Goal: Check status: Check status

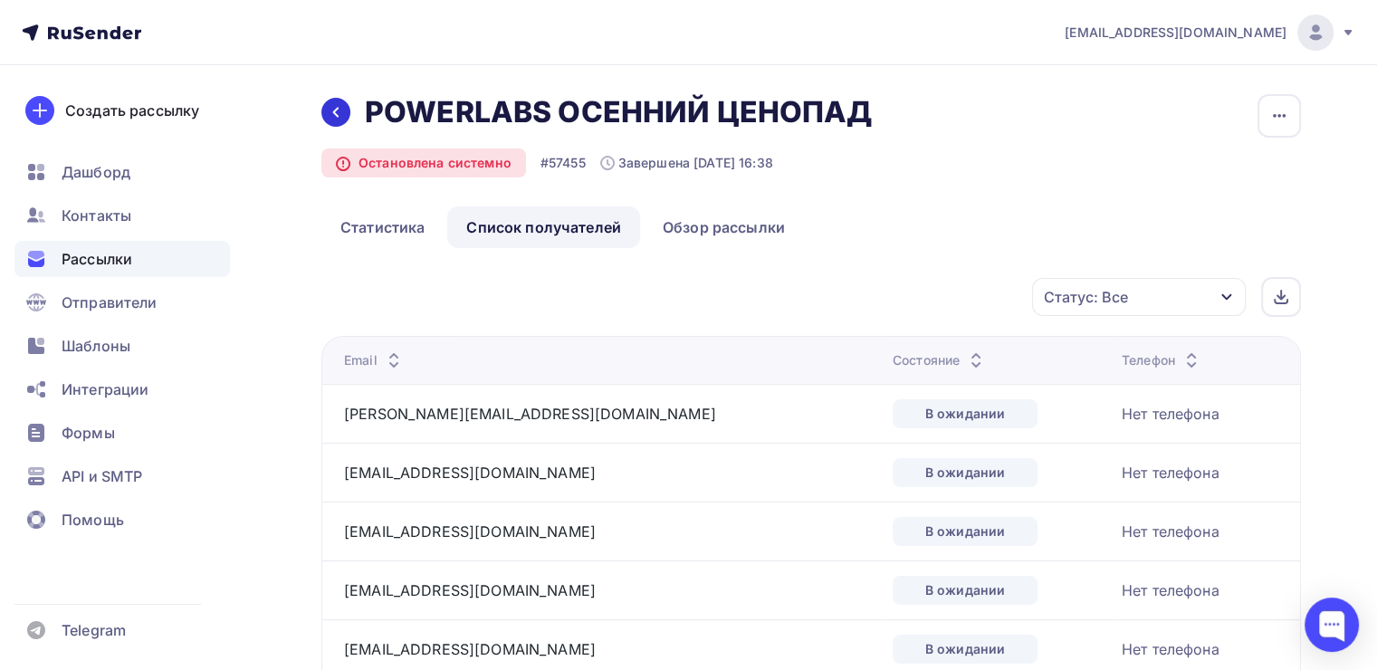
click at [340, 109] on icon at bounding box center [336, 112] width 14 height 14
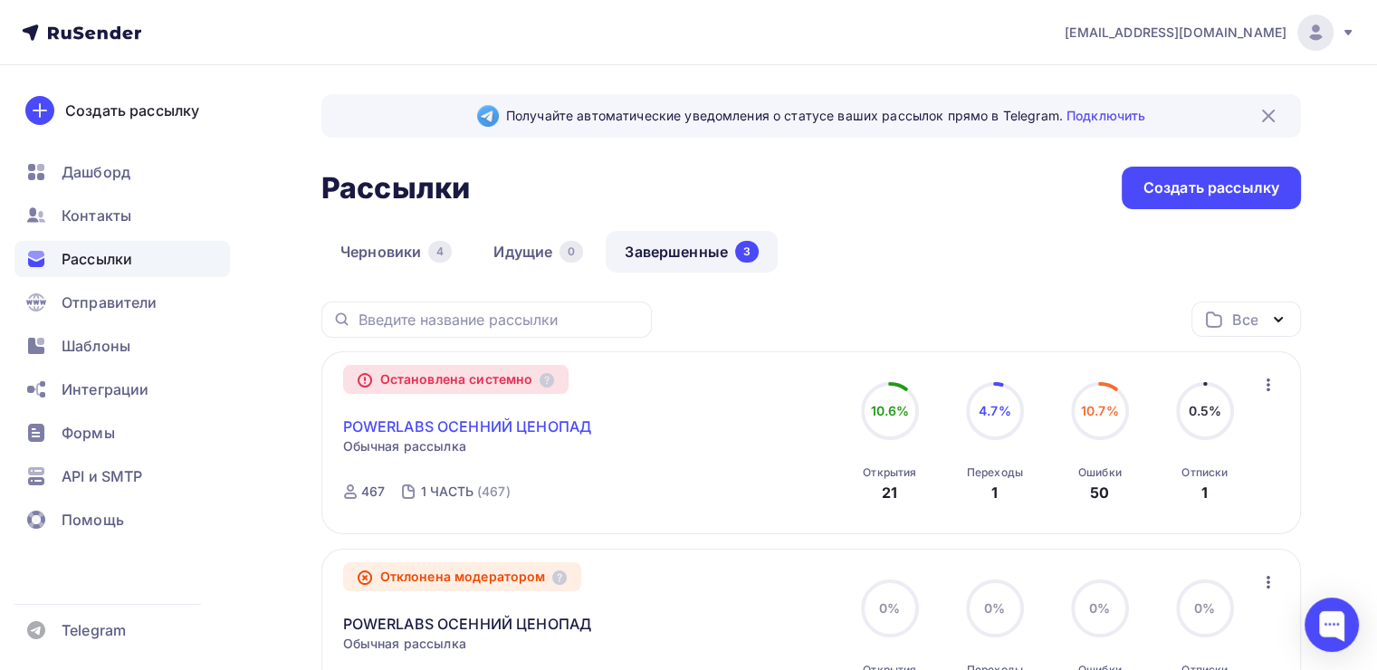
click at [428, 422] on link "POWERLABS ОСЕННИЙ ЦЕНОПАД" at bounding box center [467, 427] width 249 height 22
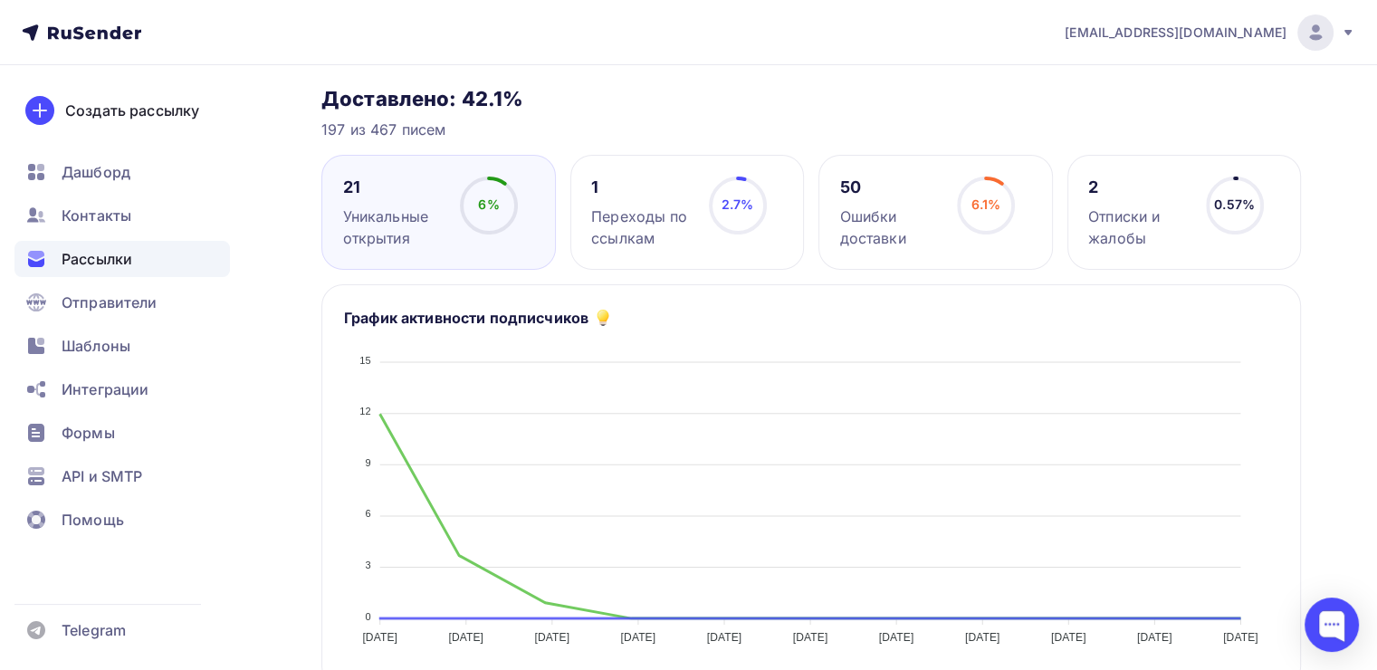
scroll to position [272, 0]
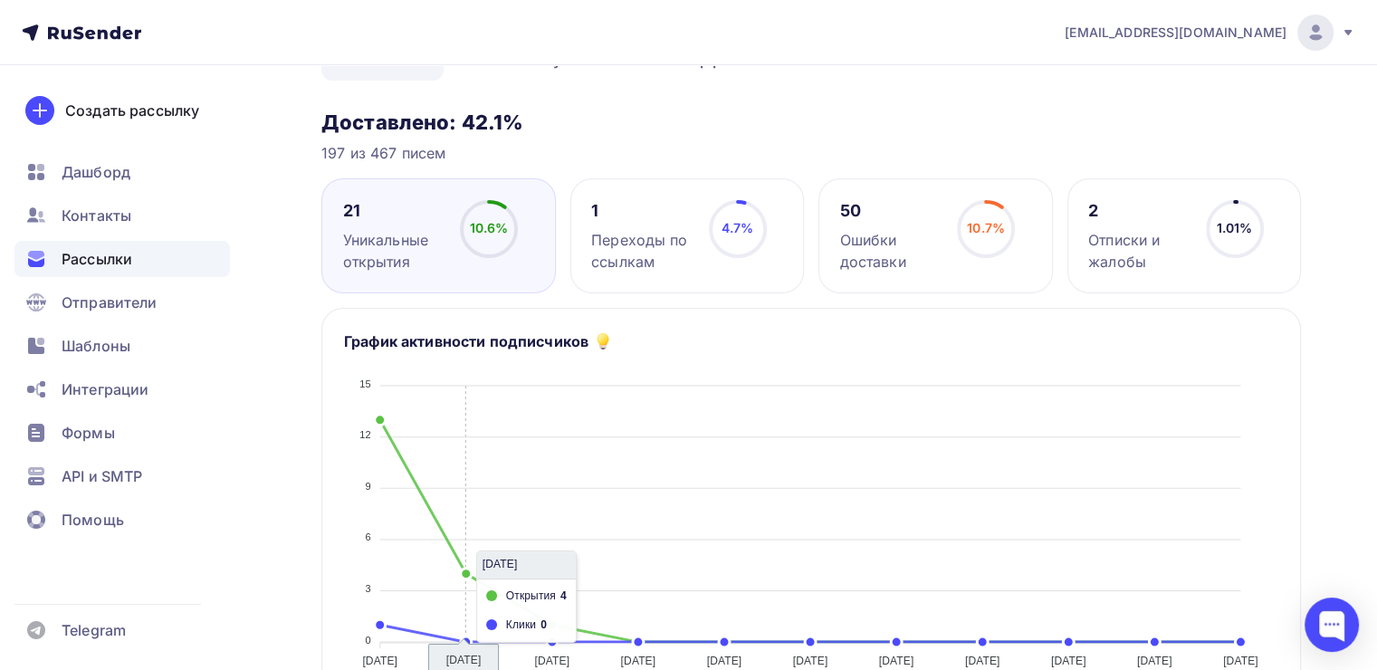
scroll to position [0, 0]
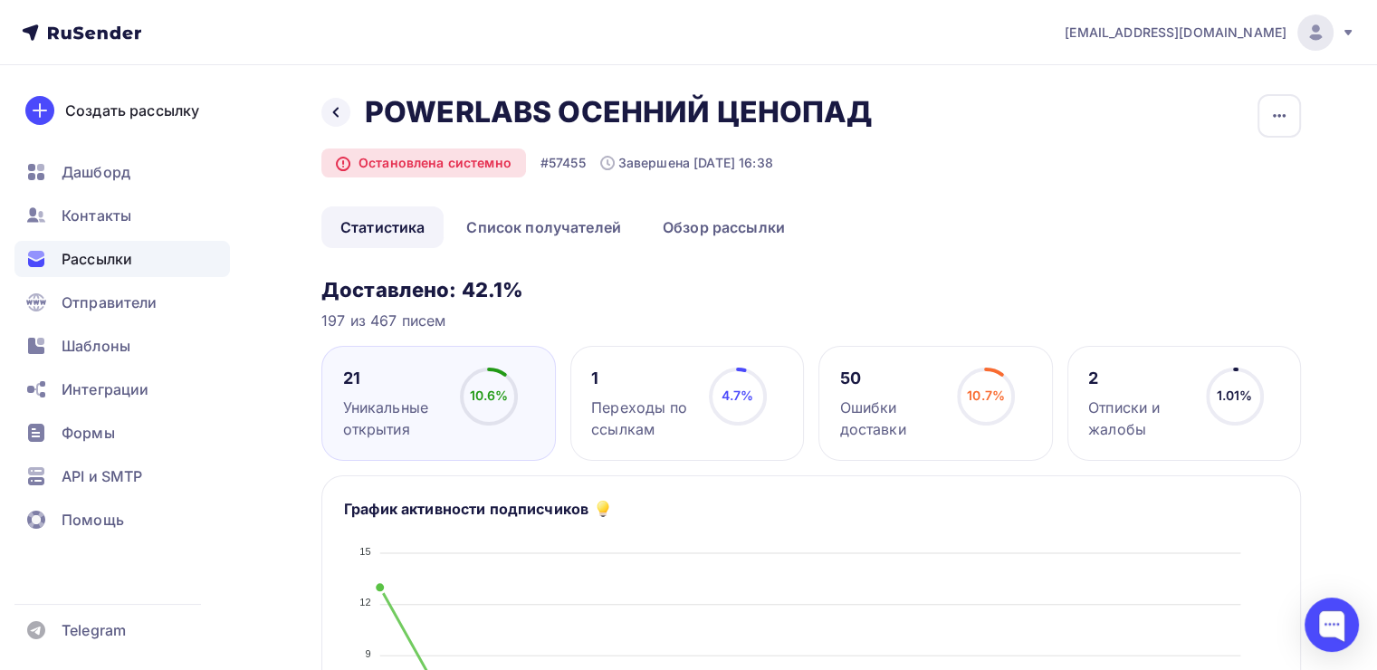
click at [485, 404] on div "10.6%" at bounding box center [489, 396] width 39 height 18
click at [525, 365] on div "21 Уникальные открытия 10.6% 10.6%" at bounding box center [438, 403] width 235 height 115
click at [0, 0] on icon at bounding box center [0, 0] width 0 height 0
click at [557, 223] on link "Список получателей" at bounding box center [543, 227] width 193 height 42
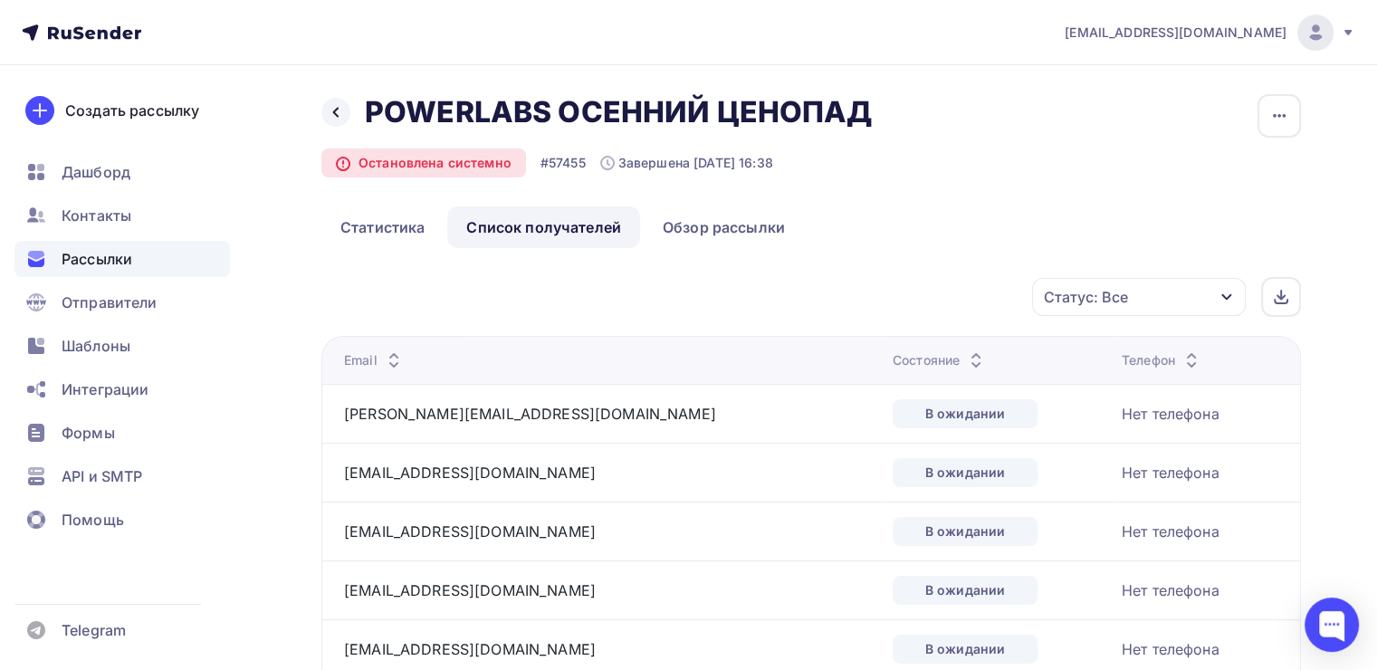
click at [1175, 302] on div "Статус: Все" at bounding box center [1139, 297] width 214 height 38
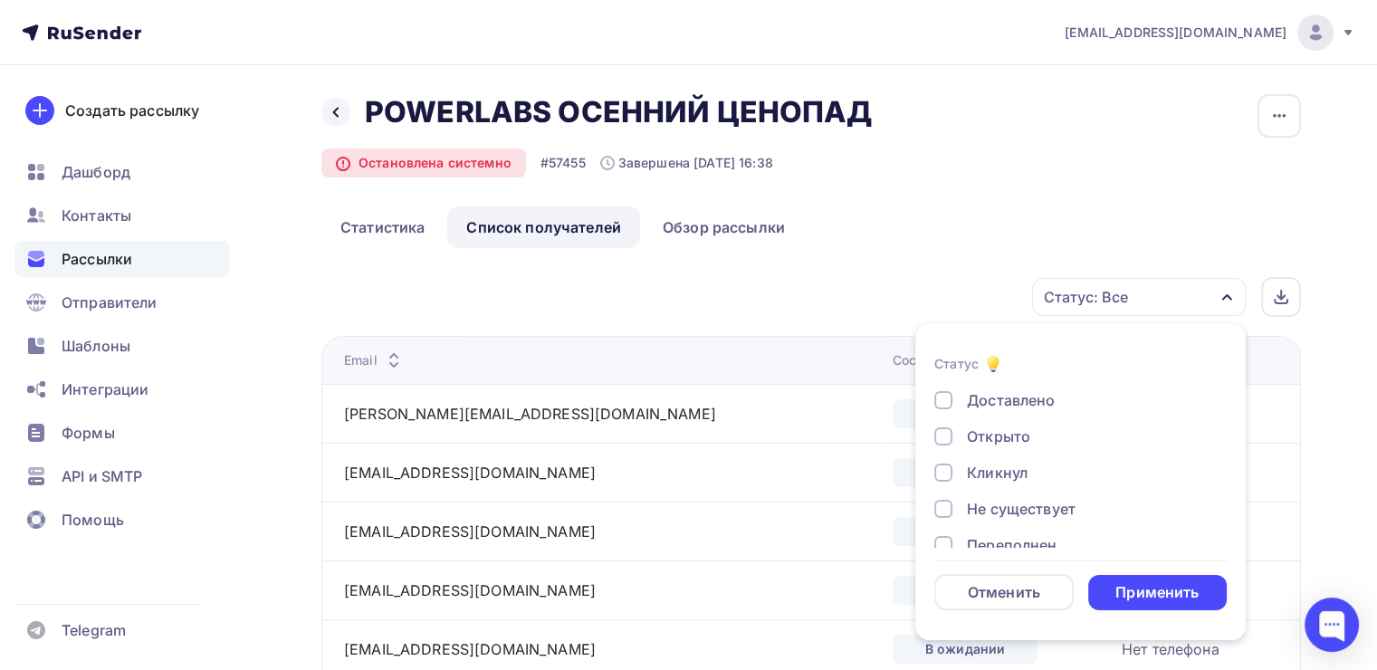
click at [1006, 432] on div "Открыто" at bounding box center [998, 437] width 63 height 22
click at [1137, 583] on div "Применить" at bounding box center [1156, 592] width 83 height 21
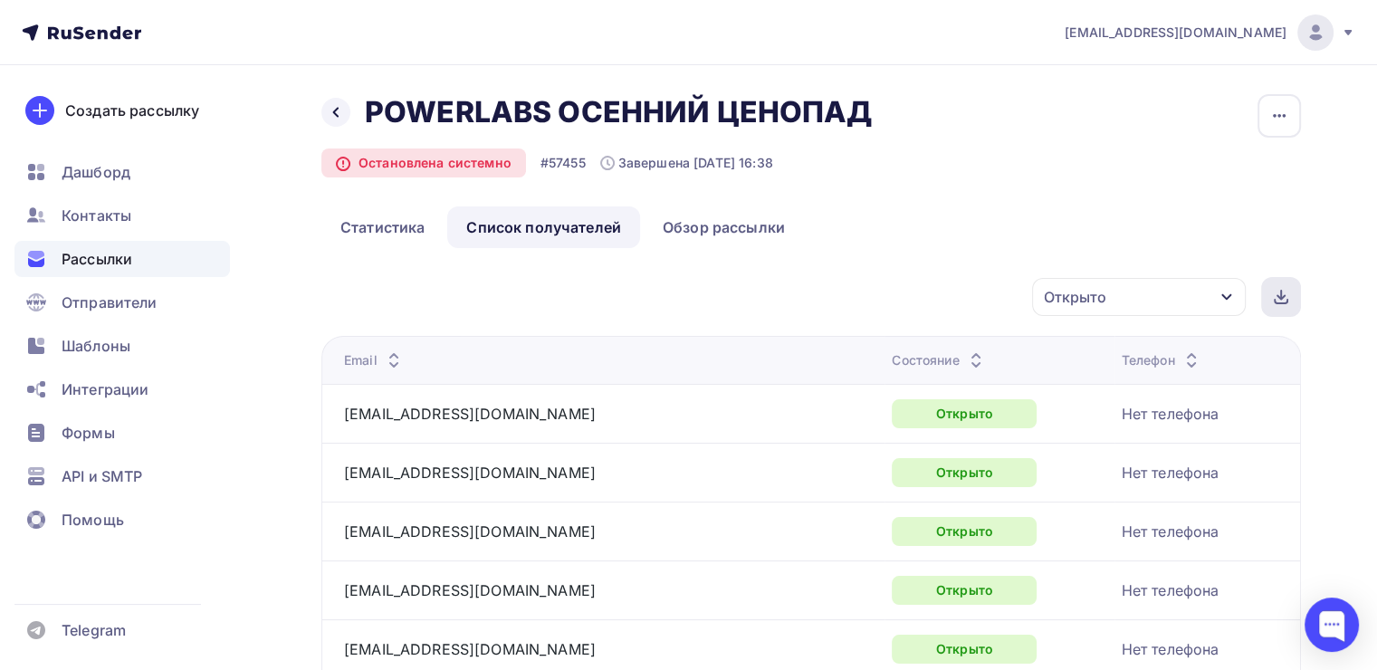
click at [1280, 304] on div at bounding box center [1281, 297] width 40 height 40
